Goal: Information Seeking & Learning: Learn about a topic

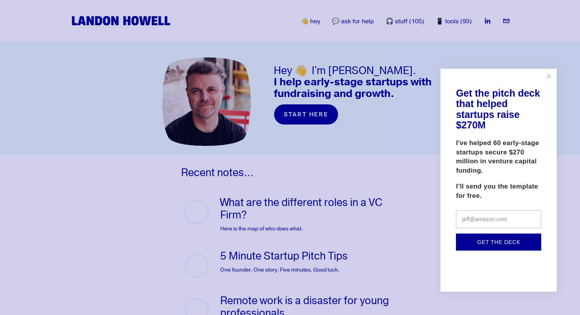
click at [485, 220] on input "text" at bounding box center [498, 219] width 85 height 18
click at [478, 174] on p "I've helped 60 early-stage startups secure $270 million in venture capital fund…" at bounding box center [498, 156] width 85 height 37
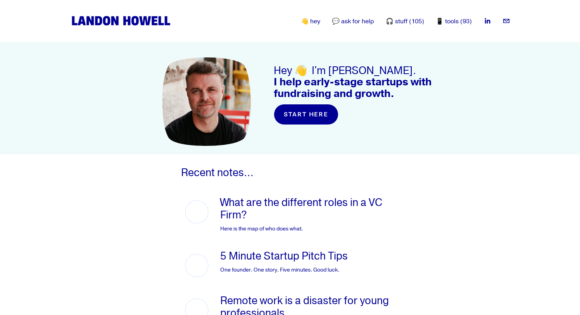
click at [316, 22] on link "👋 hey" at bounding box center [310, 21] width 19 height 9
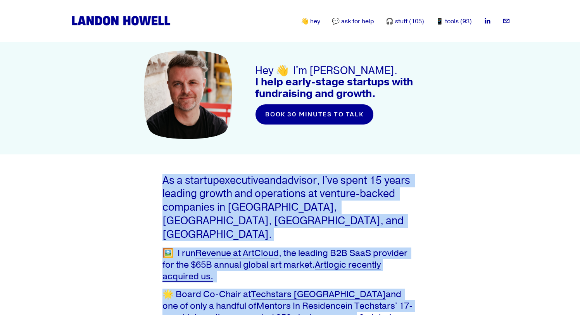
drag, startPoint x: 155, startPoint y: 176, endPoint x: 301, endPoint y: 308, distance: 197.1
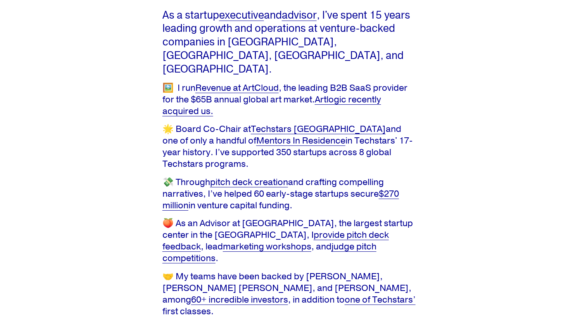
scroll to position [160, 0]
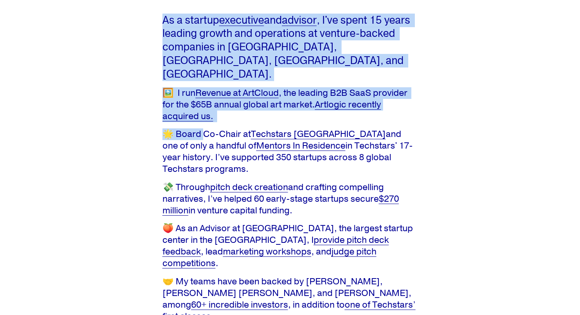
drag, startPoint x: 162, startPoint y: 19, endPoint x: 202, endPoint y: 121, distance: 109.0
click at [214, 139] on div "As a startup executive and advisor , I've spent 15 years leading growth and ope…" at bounding box center [290, 206] width 256 height 385
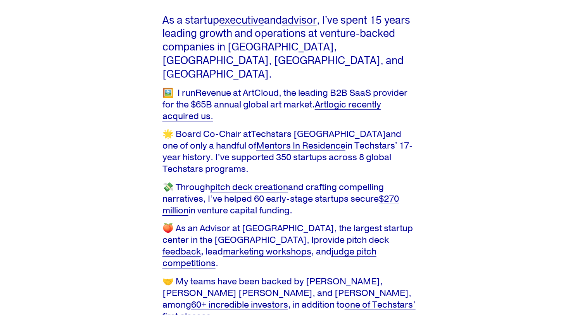
click at [488, 155] on div "As a startup executive and advisor , I've spent 15 years leading growth and ope…" at bounding box center [290, 206] width 580 height 385
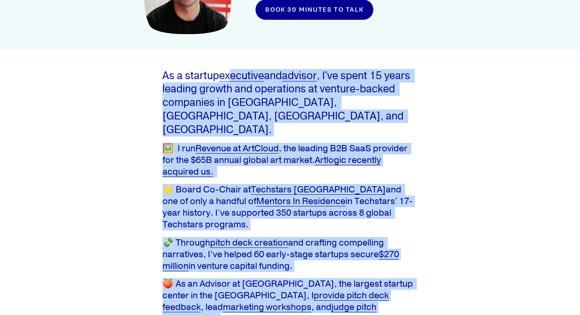
scroll to position [0, 0]
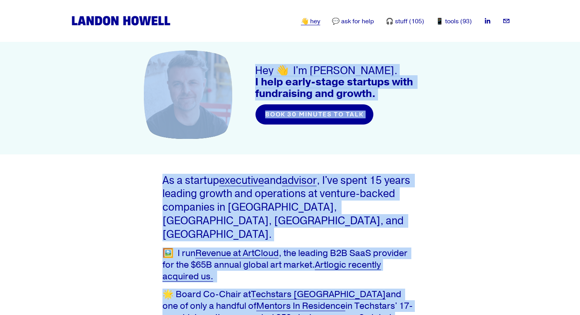
copy article "Hey 👋 I'm Landon. I help early-stage startups with fundraising and growth. book…"
drag, startPoint x: 392, startPoint y: 181, endPoint x: 257, endPoint y: 68, distance: 176.8
click at [257, 68] on article "Hey 👋 I'm Landon. I help early-stage startups with fundraising and growth." at bounding box center [290, 292] width 580 height 571
click at [455, 117] on div "Hey 👋 I'm Landon. I help early-stage startups with fundraising and growth. book…" at bounding box center [290, 102] width 580 height 106
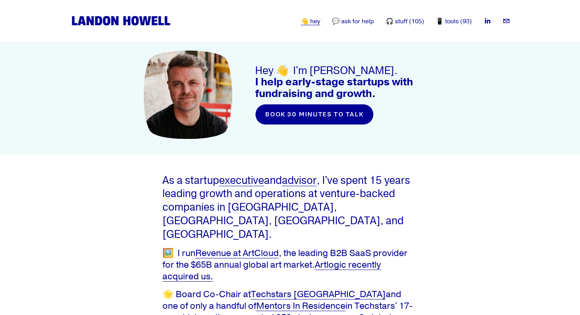
click at [418, 125] on div "Hey 👋 I'm Landon. I help early-stage startups with fundraising and growth. book…" at bounding box center [290, 102] width 580 height 106
